Goal: Task Accomplishment & Management: Complete application form

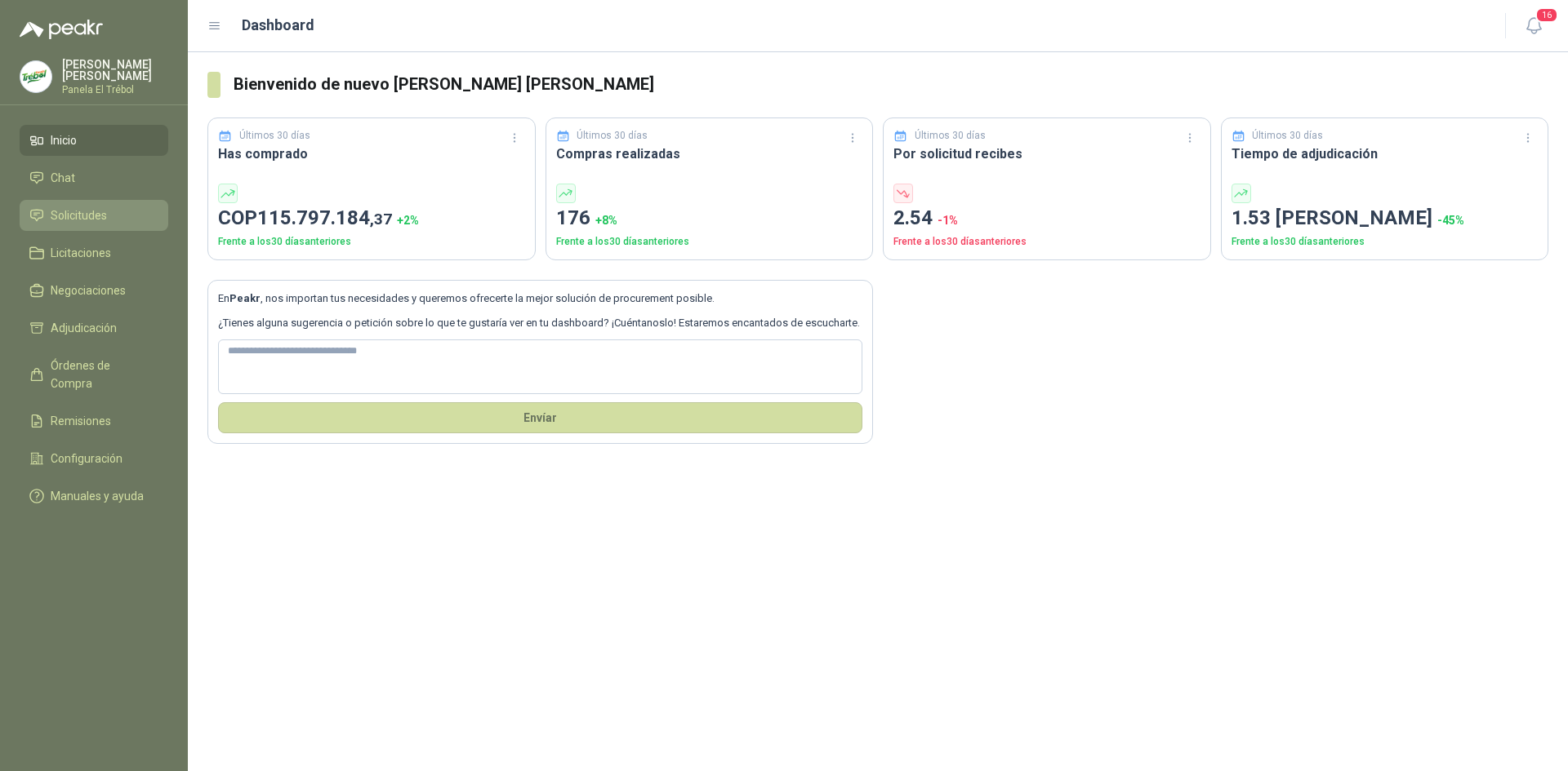
click at [98, 220] on span "Solicitudes" at bounding box center [78, 215] width 57 height 18
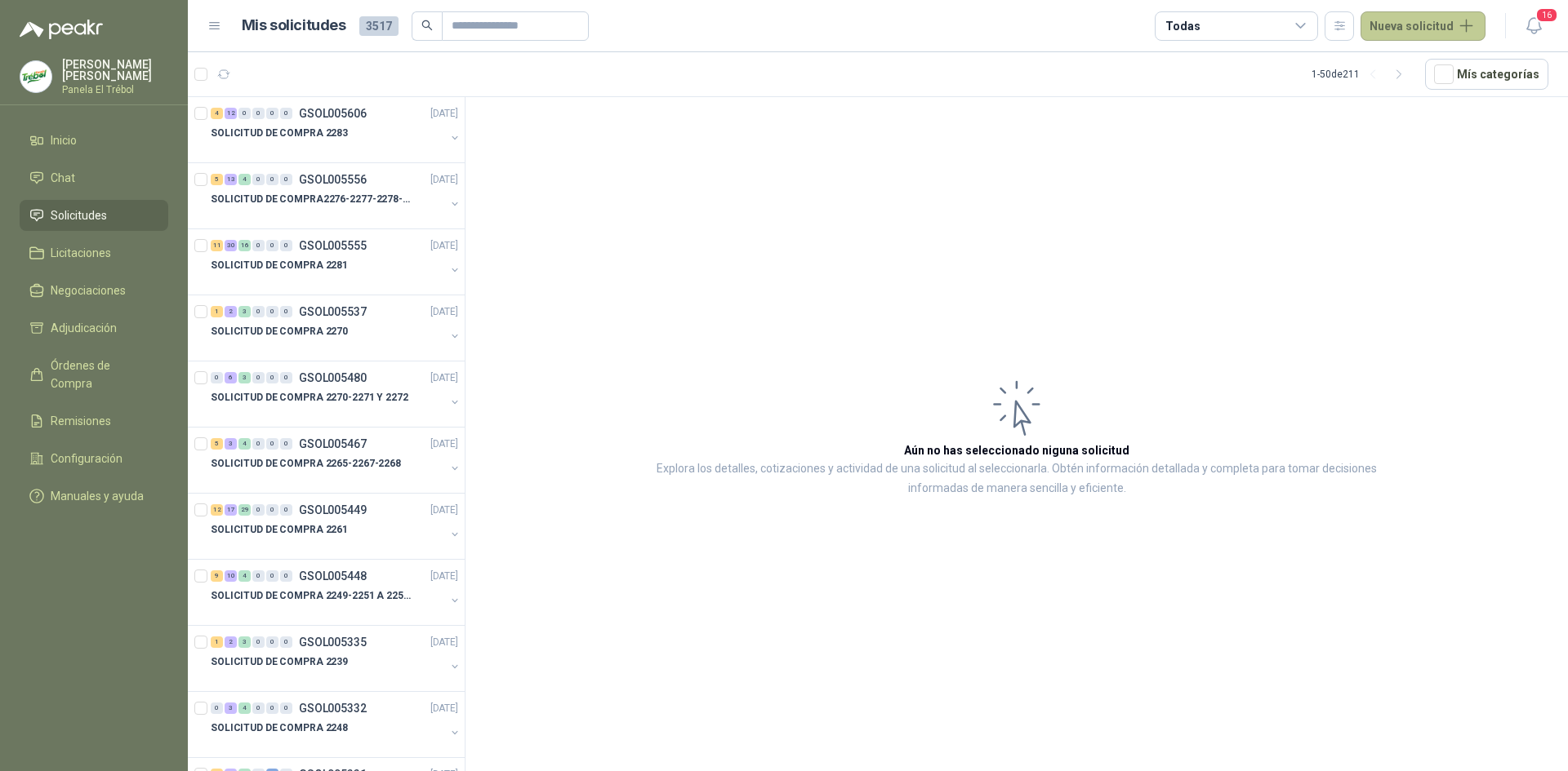
click at [1431, 20] on button "Nueva solicitud" at bounding box center [1422, 26] width 125 height 30
click at [1449, 97] on link "Solicitud grupal" at bounding box center [1442, 93] width 139 height 29
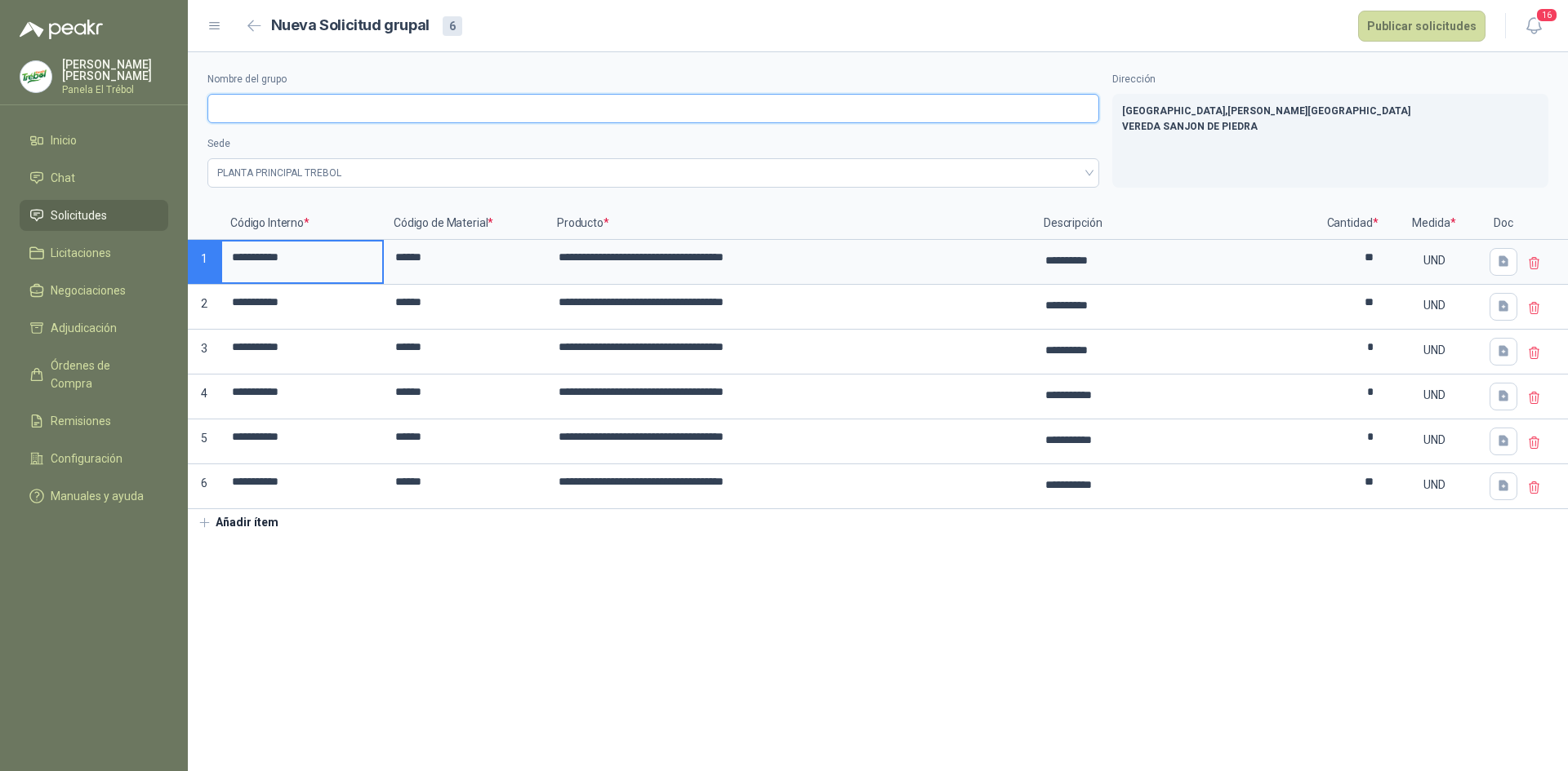
click at [229, 106] on input "Nombre del grupo" at bounding box center [653, 109] width 892 height 30
type input "**********"
click at [1411, 29] on button "Publicar solicitudes" at bounding box center [1422, 26] width 127 height 31
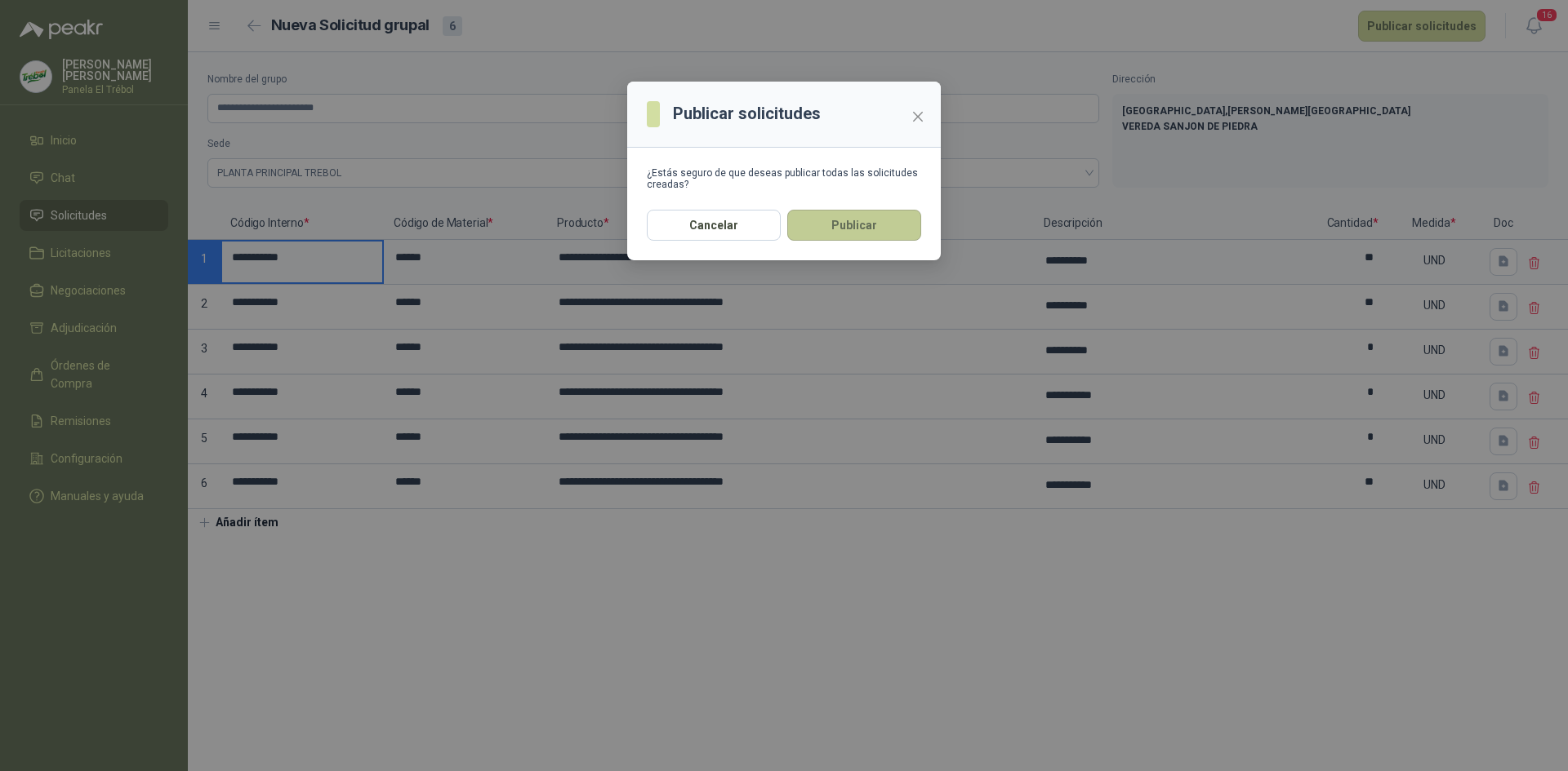
click at [869, 232] on button "Publicar" at bounding box center [854, 226] width 134 height 31
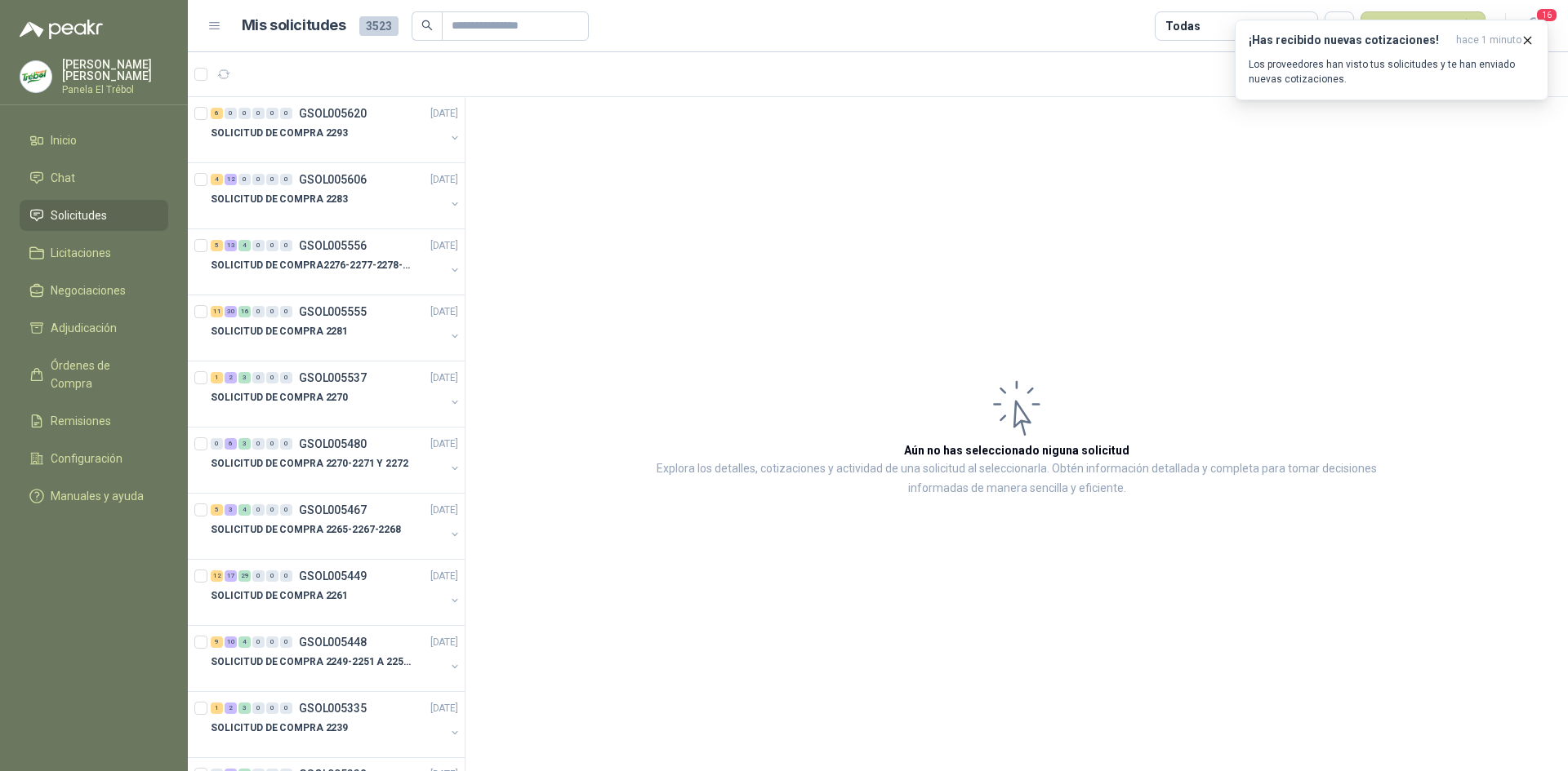
click at [1016, 239] on article "Aún no has seleccionado niguna solicitud Explora los detalles, cotizaciones y a…" at bounding box center [1016, 436] width 1103 height 680
